Goal: Task Accomplishment & Management: Use online tool/utility

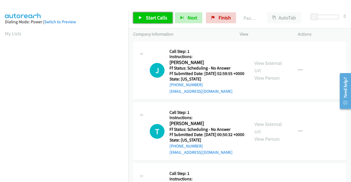
click at [152, 19] on span "Start Calls" at bounding box center [156, 18] width 21 height 6
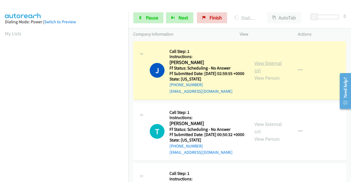
click at [275, 67] on link "View External Url" at bounding box center [267, 67] width 27 height 14
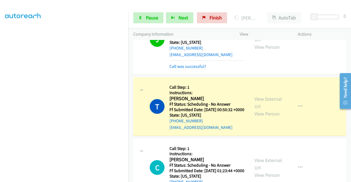
scroll to position [55, 0]
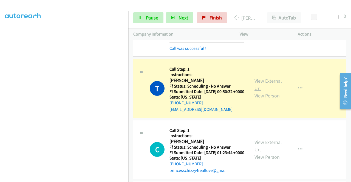
click at [271, 87] on link "View External Url" at bounding box center [267, 85] width 27 height 14
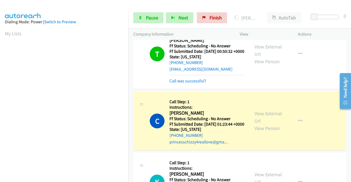
scroll to position [137, 0]
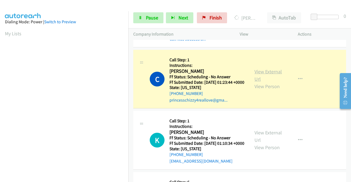
click at [259, 82] on link "View External Url" at bounding box center [267, 76] width 27 height 14
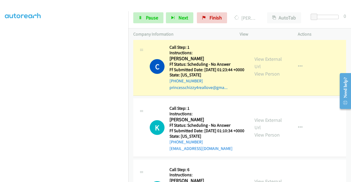
scroll to position [110, 0]
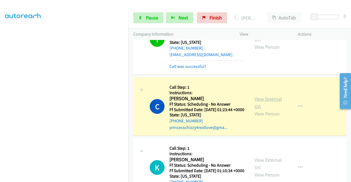
click at [265, 110] on link "View External Url" at bounding box center [267, 103] width 27 height 14
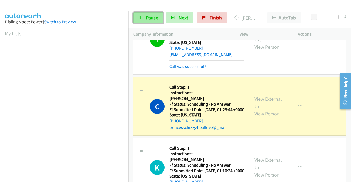
click at [149, 21] on link "Pause" at bounding box center [148, 17] width 30 height 11
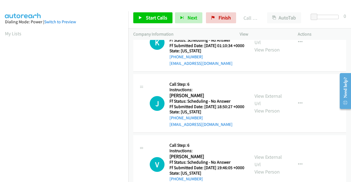
scroll to position [219, 0]
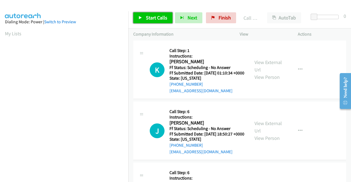
click at [152, 16] on span "Start Calls" at bounding box center [156, 18] width 21 height 6
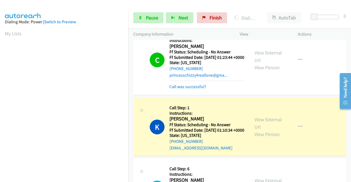
scroll to position [192, 0]
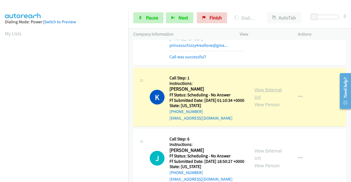
click at [273, 100] on link "View External Url" at bounding box center [267, 94] width 27 height 14
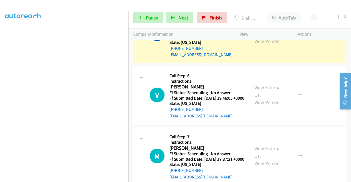
scroll to position [329, 0]
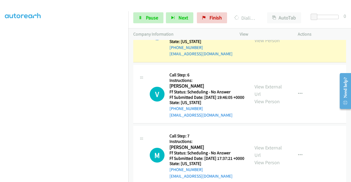
click at [266, 44] on div "View External Url View Person" at bounding box center [268, 33] width 28 height 22
click at [264, 36] on link "View External Url" at bounding box center [267, 29] width 27 height 14
click at [317, 62] on div "J Callback Scheduled Call Step: 6 Instructions: Jesus Barraza America/Los_Angel…" at bounding box center [239, 33] width 213 height 59
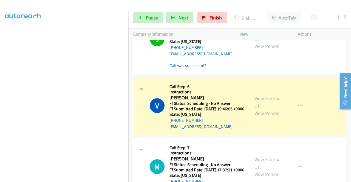
scroll to position [0, 0]
click at [269, 109] on link "View External Url" at bounding box center [267, 102] width 27 height 14
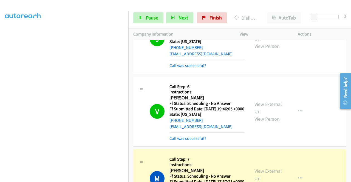
scroll to position [411, 0]
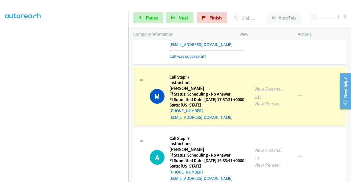
click at [271, 99] on link "View External Url" at bounding box center [267, 93] width 27 height 14
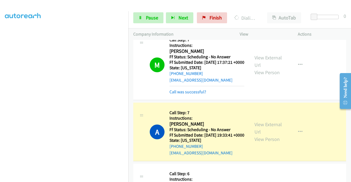
scroll to position [493, 0]
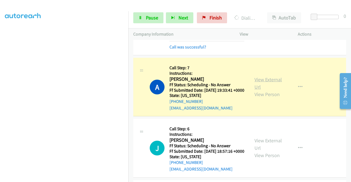
click at [261, 90] on link "View External Url" at bounding box center [267, 83] width 27 height 14
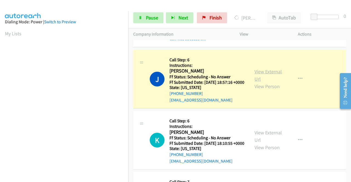
scroll to position [575, 0]
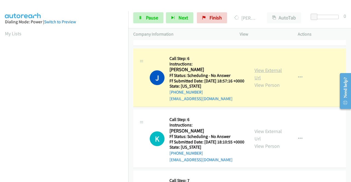
click at [262, 81] on link "View External Url" at bounding box center [267, 74] width 27 height 14
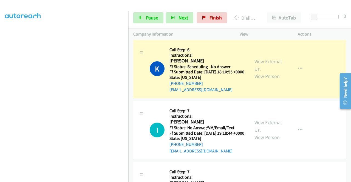
scroll to position [658, 0]
click at [257, 72] on link "View External Url" at bounding box center [267, 65] width 27 height 14
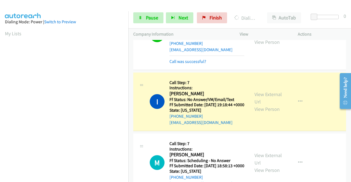
scroll to position [740, 0]
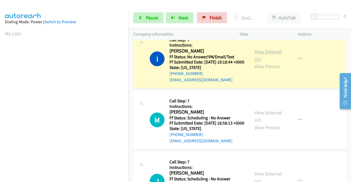
click at [267, 62] on link "View External Url" at bounding box center [267, 56] width 27 height 14
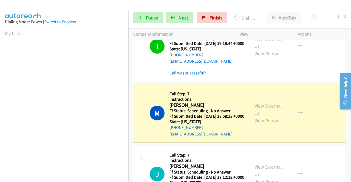
scroll to position [767, 0]
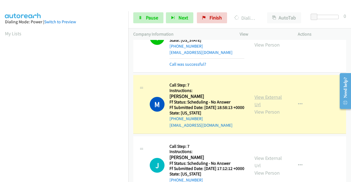
click at [255, 108] on link "View External Url" at bounding box center [267, 101] width 27 height 14
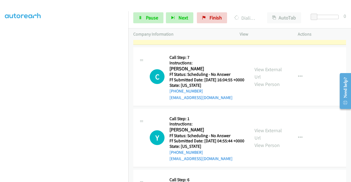
scroll to position [932, 0]
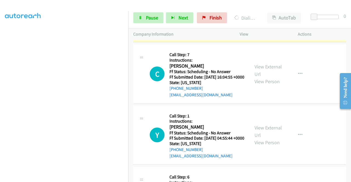
click at [261, 16] on link "View External Url" at bounding box center [267, 9] width 27 height 14
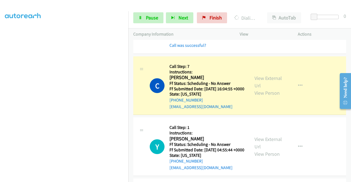
scroll to position [1014, 0]
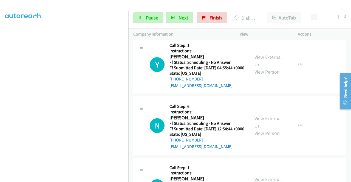
click at [267, 7] on link "View External Url" at bounding box center [267, 0] width 27 height 14
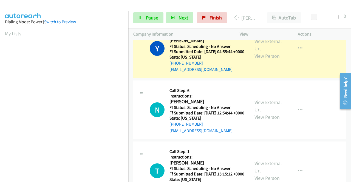
scroll to position [1069, 0]
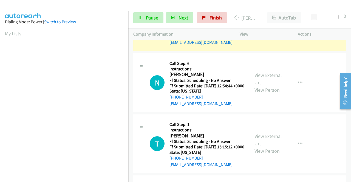
click at [260, 25] on link "View External Url" at bounding box center [267, 18] width 27 height 14
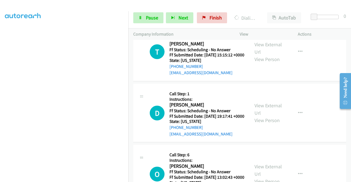
scroll to position [1178, 0]
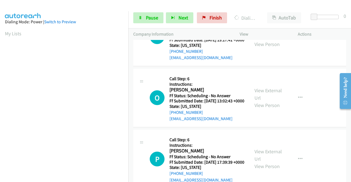
scroll to position [1260, 0]
click at [148, 19] on span "Pause" at bounding box center [152, 18] width 12 height 6
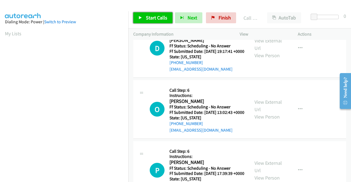
click at [161, 17] on span "Start Calls" at bounding box center [156, 18] width 21 height 6
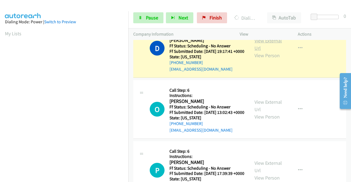
click at [257, 51] on link "View External Url" at bounding box center [267, 45] width 27 height 14
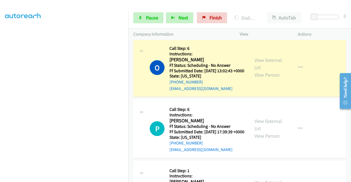
scroll to position [1370, 0]
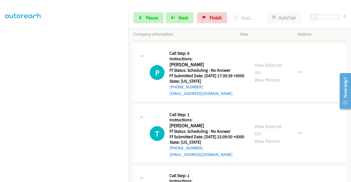
click at [263, 15] on link "View External Url" at bounding box center [267, 8] width 27 height 14
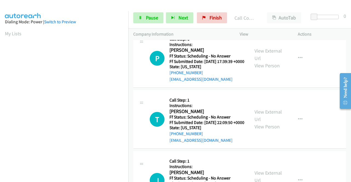
scroll to position [1480, 0]
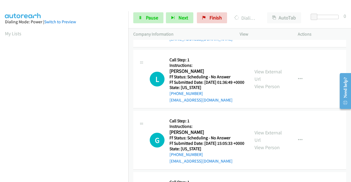
scroll to position [1562, 0]
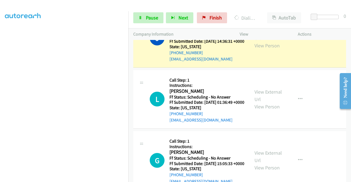
scroll to position [1617, 0]
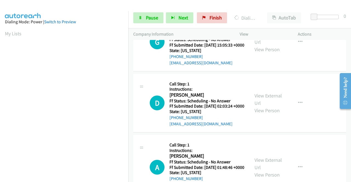
scroll to position [1726, 0]
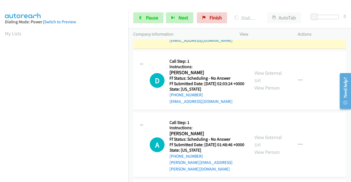
click at [258, 22] on link "View External Url" at bounding box center [267, 16] width 27 height 14
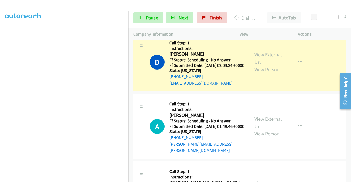
scroll to position [1808, 0]
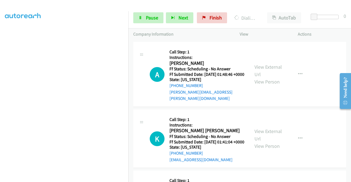
click at [270, 13] on link "View External Url" at bounding box center [267, 6] width 27 height 14
click at [153, 15] on link "Pause" at bounding box center [148, 17] width 30 height 11
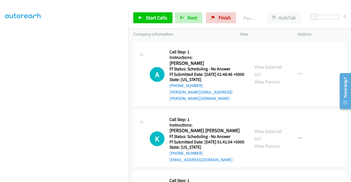
scroll to position [0, 0]
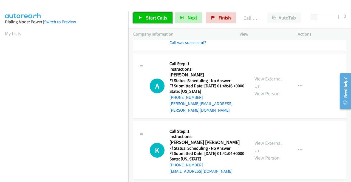
click at [152, 22] on link "Start Calls" at bounding box center [152, 17] width 39 height 11
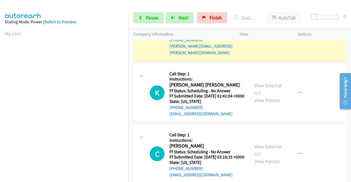
scroll to position [1891, 0]
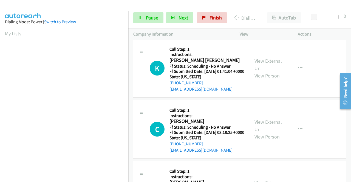
click at [258, 7] on link "View External Url" at bounding box center [267, 0] width 27 height 14
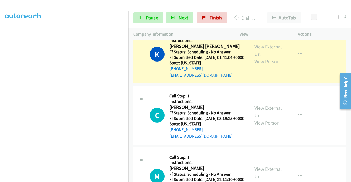
scroll to position [1945, 0]
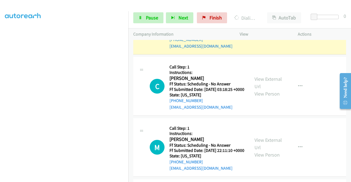
click at [257, 28] on link "View External Url" at bounding box center [267, 22] width 27 height 14
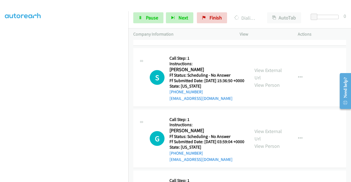
scroll to position [0, 0]
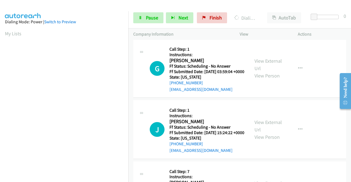
scroll to position [2170, 0]
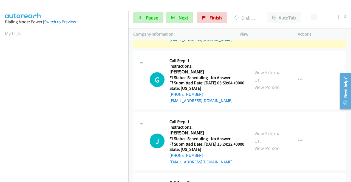
click at [265, 22] on link "View External Url" at bounding box center [267, 15] width 27 height 14
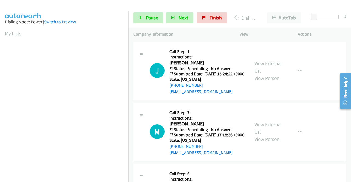
scroll to position [2253, 0]
click at [263, 13] on link "View External Url" at bounding box center [267, 6] width 27 height 14
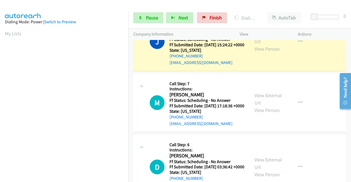
scroll to position [2335, 0]
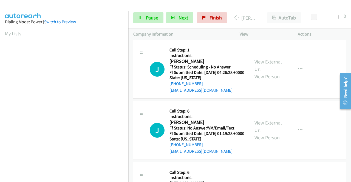
scroll to position [2472, 0]
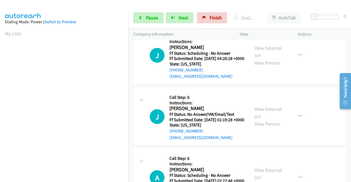
scroll to position [2554, 0]
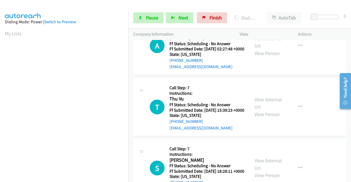
scroll to position [31, 0]
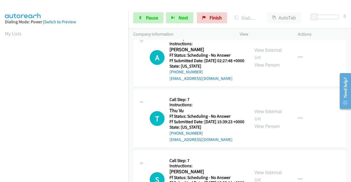
scroll to position [125, 0]
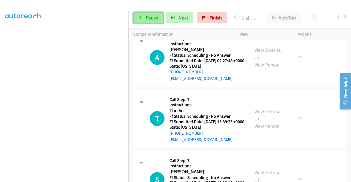
click at [150, 20] on span "Pause" at bounding box center [152, 18] width 12 height 6
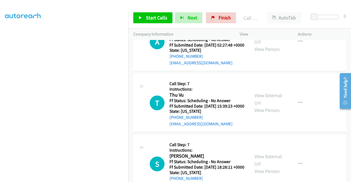
scroll to position [2746, 0]
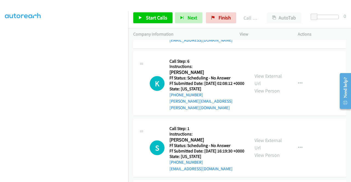
scroll to position [2801, 0]
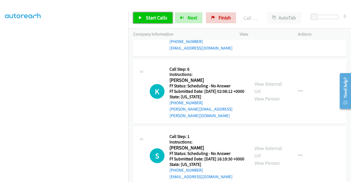
click at [143, 14] on link "Start Calls" at bounding box center [152, 17] width 39 height 11
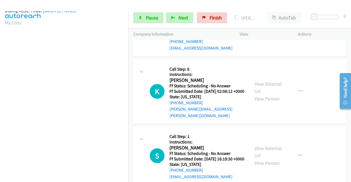
scroll to position [125, 0]
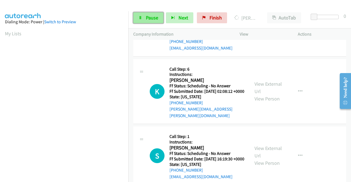
click at [147, 18] on span "Pause" at bounding box center [152, 18] width 12 height 6
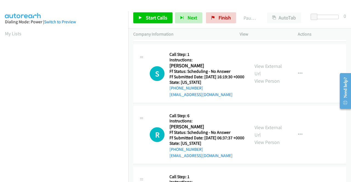
scroll to position [2895, 0]
click at [157, 17] on span "Start Calls" at bounding box center [156, 18] width 21 height 6
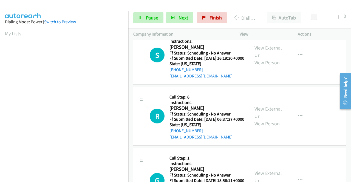
scroll to position [2949, 0]
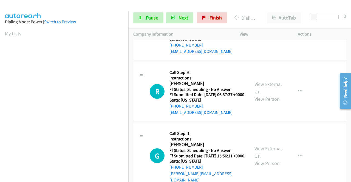
click at [146, 19] on span "Pause" at bounding box center [152, 18] width 12 height 6
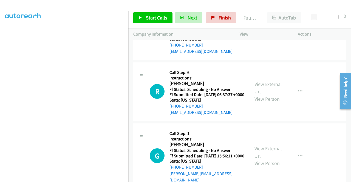
scroll to position [15, 0]
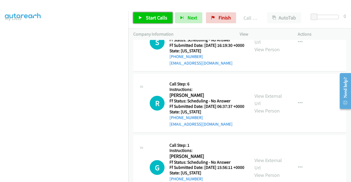
click at [145, 21] on link "Start Calls" at bounding box center [152, 17] width 39 height 11
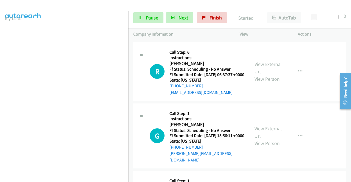
scroll to position [3004, 0]
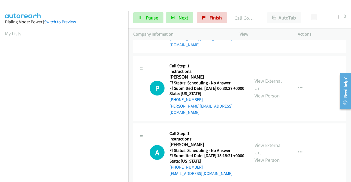
scroll to position [3114, 0]
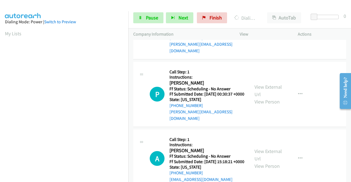
scroll to position [3196, 0]
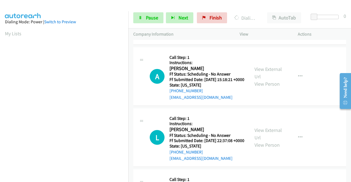
drag, startPoint x: 150, startPoint y: 5, endPoint x: 145, endPoint y: 13, distance: 10.3
click at [150, 5] on div at bounding box center [173, 10] width 346 height 21
click at [146, 16] on span "Pause" at bounding box center [152, 18] width 12 height 6
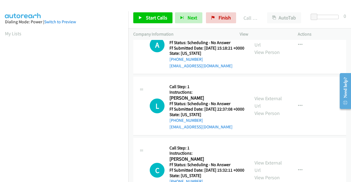
scroll to position [3251, 0]
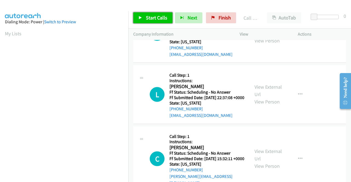
click at [153, 22] on link "Start Calls" at bounding box center [152, 17] width 39 height 11
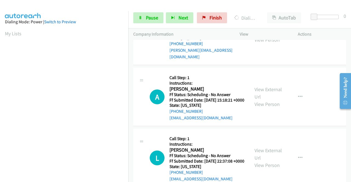
scroll to position [3196, 0]
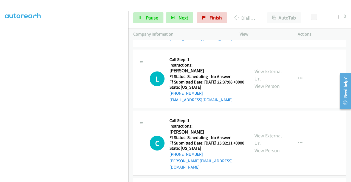
scroll to position [3333, 0]
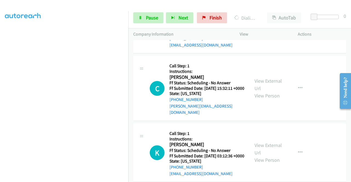
click at [153, 18] on span "Pause" at bounding box center [152, 18] width 12 height 6
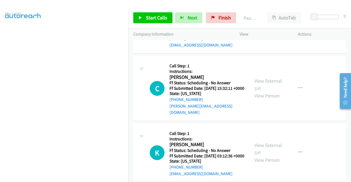
scroll to position [27, 0]
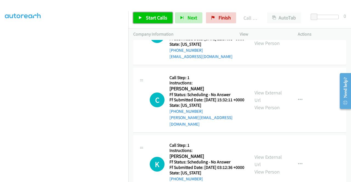
click at [151, 16] on span "Start Calls" at bounding box center [156, 18] width 21 height 6
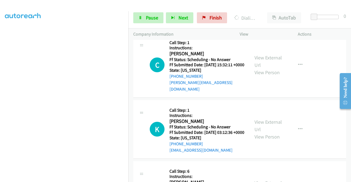
scroll to position [3415, 0]
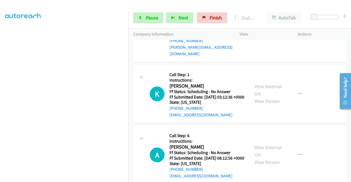
scroll to position [0, 0]
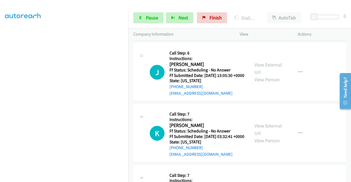
scroll to position [3580, 0]
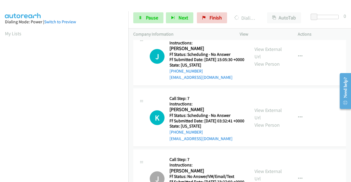
scroll to position [3607, 0]
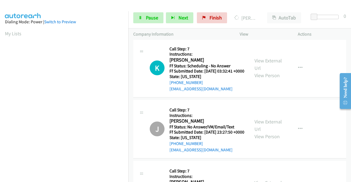
scroll to position [3717, 0]
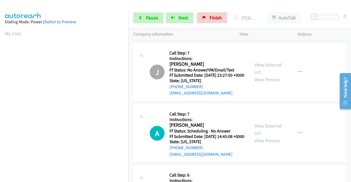
drag, startPoint x: 151, startPoint y: 12, endPoint x: 146, endPoint y: 15, distance: 6.2
click at [151, 12] on div "Start Calls Pause Next Finish Dialing Ahmad Kenan AutoTab AutoTab 0" at bounding box center [239, 17] width 222 height 21
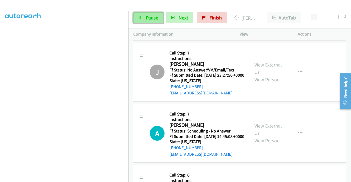
click at [151, 16] on span "Pause" at bounding box center [152, 18] width 12 height 6
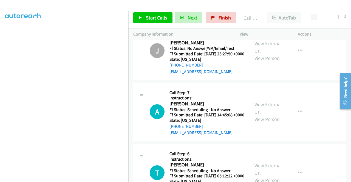
scroll to position [3799, 0]
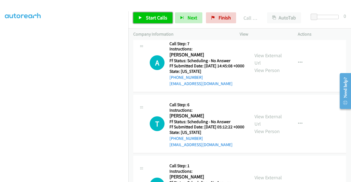
click at [151, 19] on span "Start Calls" at bounding box center [156, 18] width 21 height 6
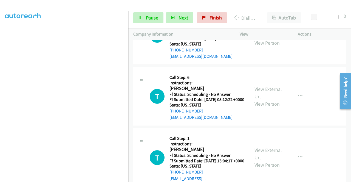
scroll to position [15, 0]
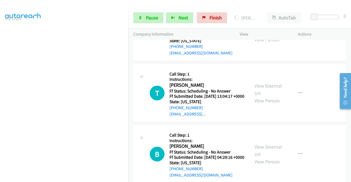
scroll to position [3909, 0]
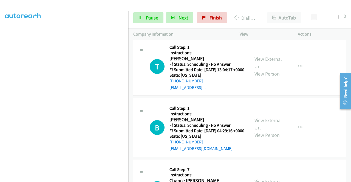
scroll to position [3991, 0]
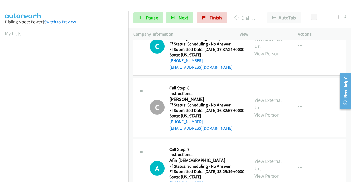
scroll to position [4100, 0]
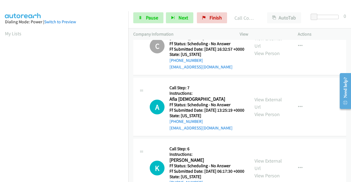
scroll to position [4183, 0]
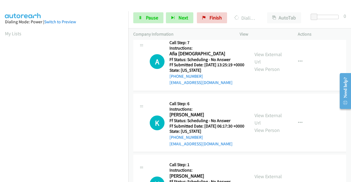
scroll to position [4237, 0]
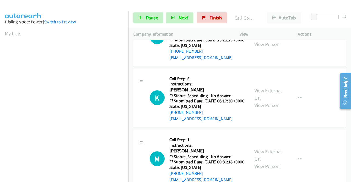
scroll to position [4292, 0]
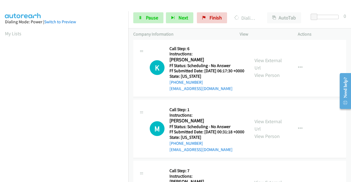
click at [146, 16] on span "Pause" at bounding box center [152, 18] width 12 height 6
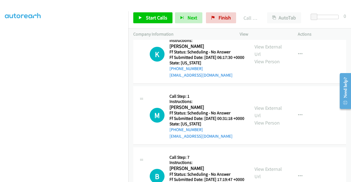
scroll to position [4347, 0]
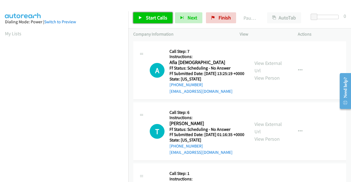
click at [144, 13] on link "Start Calls" at bounding box center [152, 17] width 39 height 11
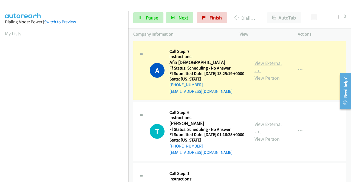
click at [262, 66] on link "View External Url" at bounding box center [267, 67] width 27 height 14
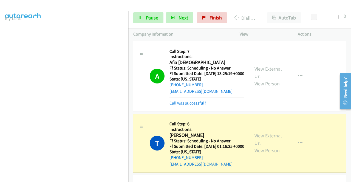
click at [264, 144] on link "View External Url" at bounding box center [267, 140] width 27 height 14
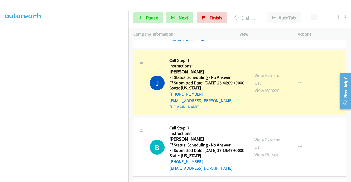
scroll to position [137, 0]
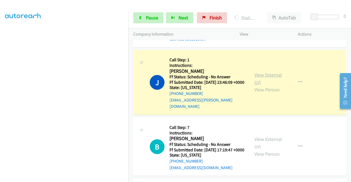
click at [265, 82] on link "View External Url" at bounding box center [267, 79] width 27 height 14
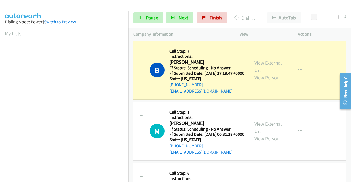
scroll to position [247, 0]
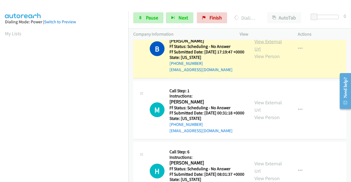
click at [257, 52] on link "View External Url" at bounding box center [267, 45] width 27 height 14
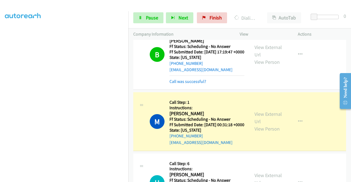
scroll to position [274, 0]
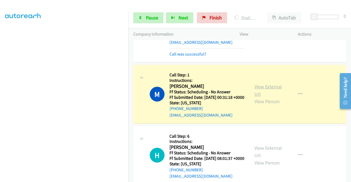
click at [265, 97] on link "View External Url" at bounding box center [267, 91] width 27 height 14
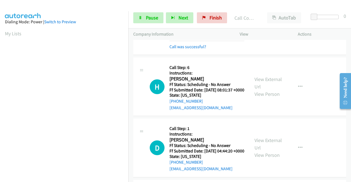
scroll to position [356, 0]
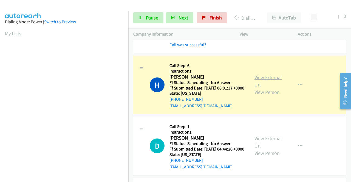
click at [262, 88] on link "View External Url" at bounding box center [267, 81] width 27 height 14
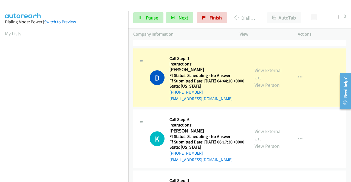
scroll to position [438, 0]
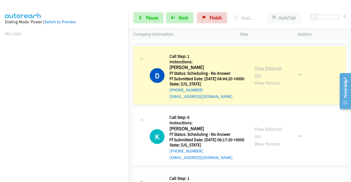
click at [254, 79] on link "View External Url" at bounding box center [267, 72] width 27 height 14
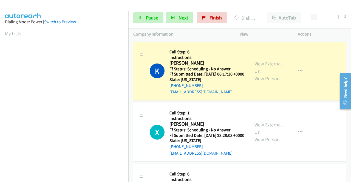
scroll to position [521, 0]
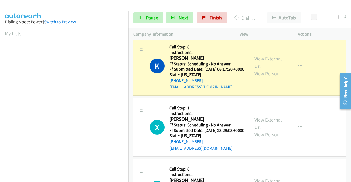
click at [258, 69] on link "View External Url" at bounding box center [267, 63] width 27 height 14
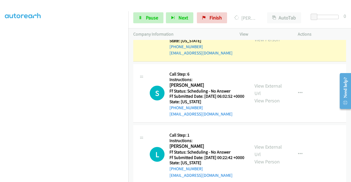
scroll to position [630, 0]
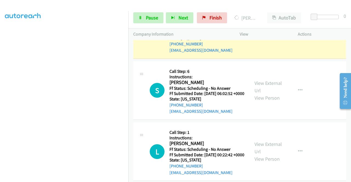
click at [257, 33] on link "View External Url" at bounding box center [267, 26] width 27 height 14
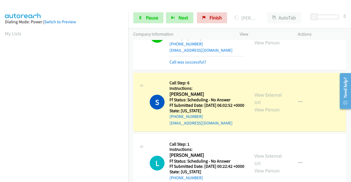
drag, startPoint x: 183, startPoint y: 5, endPoint x: 161, endPoint y: 11, distance: 22.5
click at [182, 5] on div at bounding box center [173, 10] width 346 height 21
click at [155, 16] on span "Pause" at bounding box center [152, 18] width 12 height 6
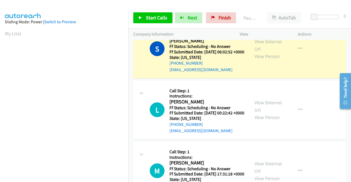
scroll to position [685, 0]
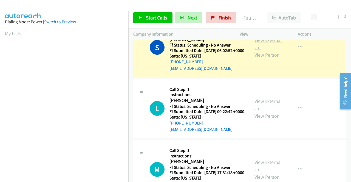
click at [261, 51] on link "View External Url" at bounding box center [267, 44] width 27 height 14
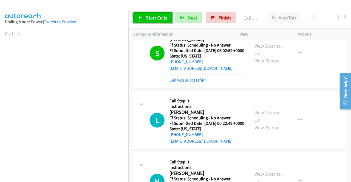
click at [146, 20] on span "Start Calls" at bounding box center [156, 18] width 21 height 6
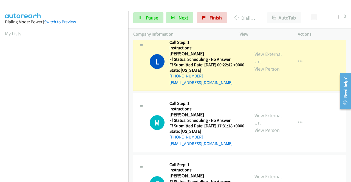
scroll to position [767, 0]
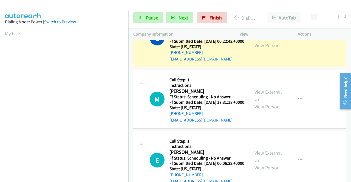
click at [255, 41] on link "View External Url" at bounding box center [267, 34] width 27 height 14
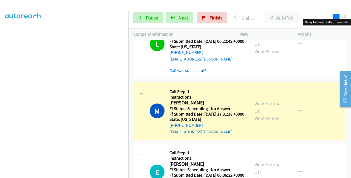
drag, startPoint x: 318, startPoint y: 17, endPoint x: 350, endPoint y: 23, distance: 33.2
click at [350, 23] on body "Start Calls Pause Next Finish Dialing Matt Rothman AutoTab AutoTab 30 Company I…" at bounding box center [175, 13] width 351 height 26
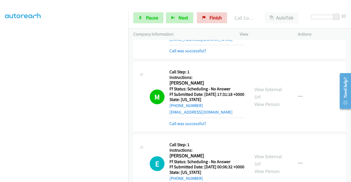
scroll to position [849, 0]
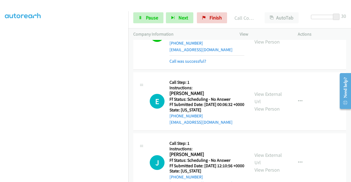
click at [273, 38] on link "View External Url" at bounding box center [267, 31] width 27 height 14
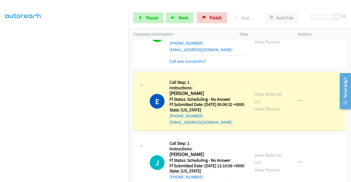
scroll to position [0, 0]
click at [254, 105] on link "View External Url" at bounding box center [267, 98] width 27 height 14
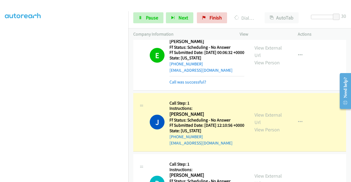
scroll to position [959, 0]
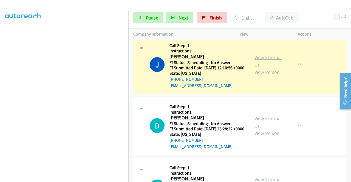
click at [257, 68] on link "View External Url" at bounding box center [267, 61] width 27 height 14
click at [147, 16] on span "Pause" at bounding box center [152, 18] width 12 height 6
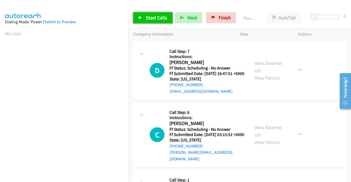
click at [142, 15] on link "Start Calls" at bounding box center [152, 17] width 39 height 11
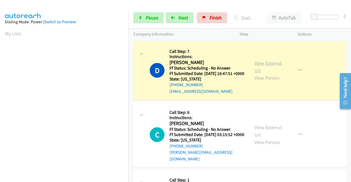
click at [259, 64] on link "View External Url" at bounding box center [267, 67] width 27 height 14
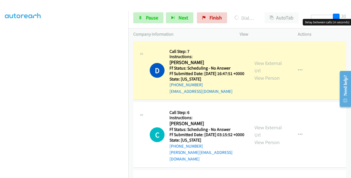
drag, startPoint x: 314, startPoint y: 16, endPoint x: 350, endPoint y: 13, distance: 36.3
click at [350, 13] on div "Start Calls Pause Next Finish Dialing Deb Borches AutoTab AutoTab 30" at bounding box center [239, 17] width 222 height 21
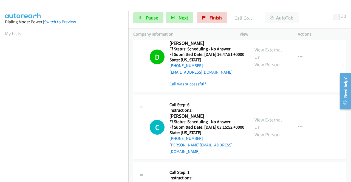
scroll to position [55, 0]
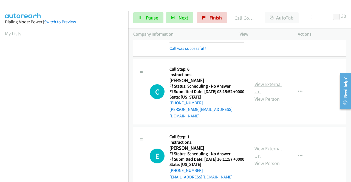
click at [266, 90] on link "View External Url" at bounding box center [267, 88] width 27 height 14
click at [144, 15] on link "Pause" at bounding box center [148, 17] width 30 height 11
click at [144, 20] on link "Pause" at bounding box center [148, 17] width 30 height 11
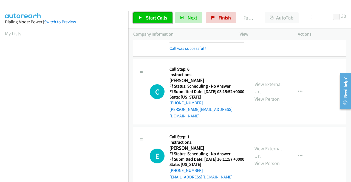
click at [154, 19] on span "Start Calls" at bounding box center [156, 18] width 21 height 6
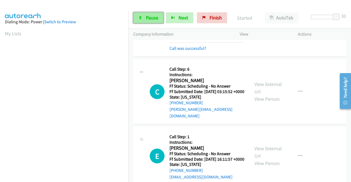
click at [146, 17] on span "Pause" at bounding box center [152, 18] width 12 height 6
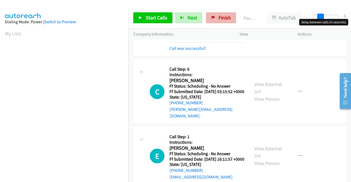
drag, startPoint x: 334, startPoint y: 15, endPoint x: 232, endPoint y: 16, distance: 102.5
click at [240, 16] on div "Start Calls Pause Next Finish Paused AutoTab AutoTab 8" at bounding box center [239, 17] width 222 height 21
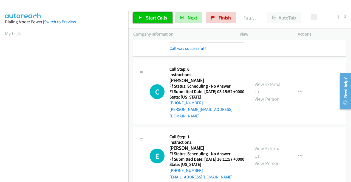
click at [152, 15] on span "Start Calls" at bounding box center [156, 18] width 21 height 6
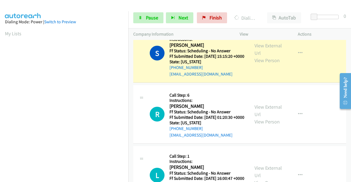
scroll to position [219, 0]
click at [258, 56] on link "View External Url" at bounding box center [267, 49] width 27 height 14
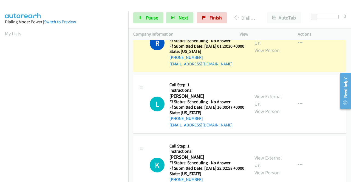
scroll to position [274, 0]
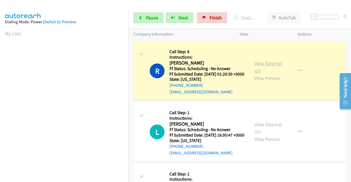
click at [261, 74] on link "View External Url" at bounding box center [267, 67] width 27 height 14
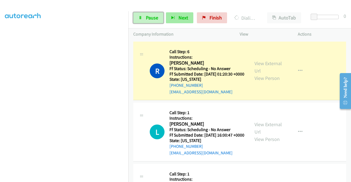
drag, startPoint x: 152, startPoint y: 16, endPoint x: 166, endPoint y: 14, distance: 14.3
click at [152, 16] on span "Pause" at bounding box center [152, 18] width 12 height 6
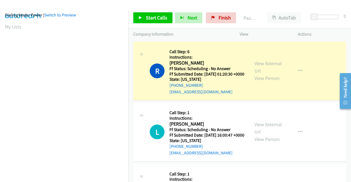
scroll to position [0, 0]
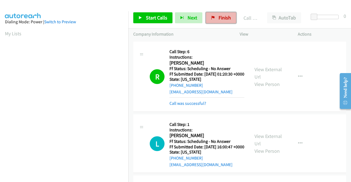
click at [218, 19] on span "Finish" at bounding box center [224, 18] width 12 height 6
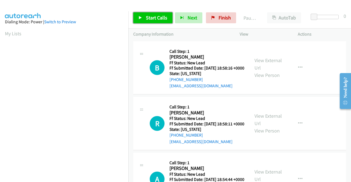
click at [150, 15] on span "Start Calls" at bounding box center [156, 18] width 21 height 6
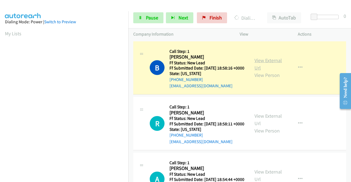
click at [259, 64] on link "View External Url" at bounding box center [267, 64] width 27 height 14
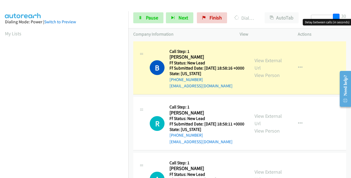
drag, startPoint x: 331, startPoint y: 17, endPoint x: 344, endPoint y: 13, distance: 13.7
click at [350, 15] on div "Start Calls Pause Next Finish Dialing [PERSON_NAME] AutoTab AutoTab 30" at bounding box center [239, 17] width 222 height 21
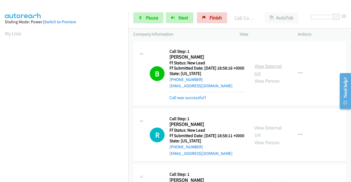
click at [256, 68] on link "View External Url" at bounding box center [267, 70] width 27 height 14
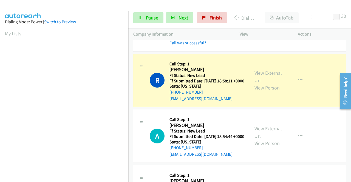
scroll to position [125, 0]
click at [263, 80] on link "View External Url" at bounding box center [267, 77] width 27 height 14
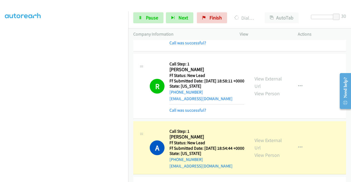
scroll to position [110, 0]
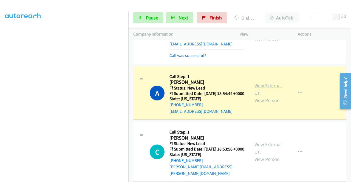
click at [264, 96] on link "View External Url" at bounding box center [267, 89] width 27 height 14
drag, startPoint x: 201, startPoint y: 6, endPoint x: 170, endPoint y: 16, distance: 32.2
click at [201, 6] on div at bounding box center [173, 10] width 346 height 21
click at [146, 19] on span "Pause" at bounding box center [152, 18] width 12 height 6
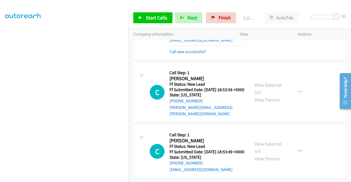
scroll to position [192, 0]
click at [214, 18] on link "Finish" at bounding box center [221, 17] width 30 height 11
